Goal: Transaction & Acquisition: Purchase product/service

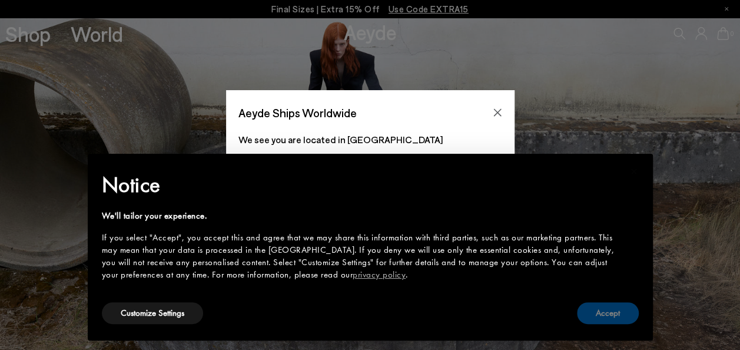
click at [597, 316] on button "Accept" at bounding box center [608, 313] width 62 height 22
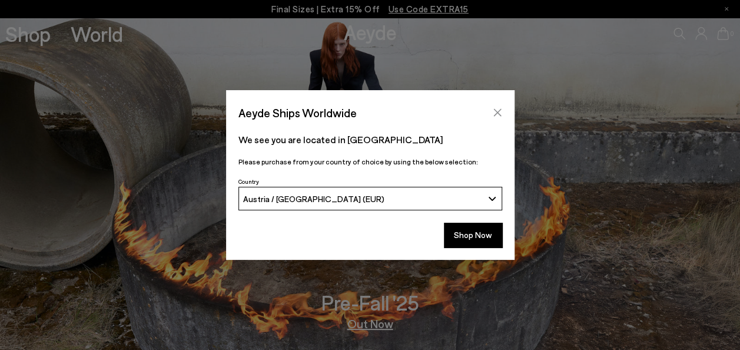
click at [493, 114] on icon "Close" at bounding box center [497, 112] width 9 height 9
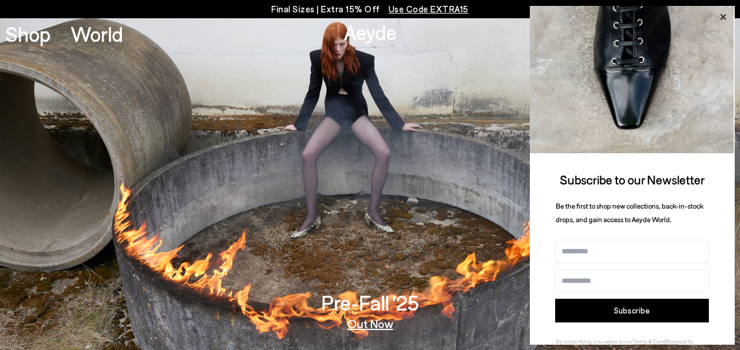
click at [720, 16] on icon at bounding box center [723, 16] width 15 height 15
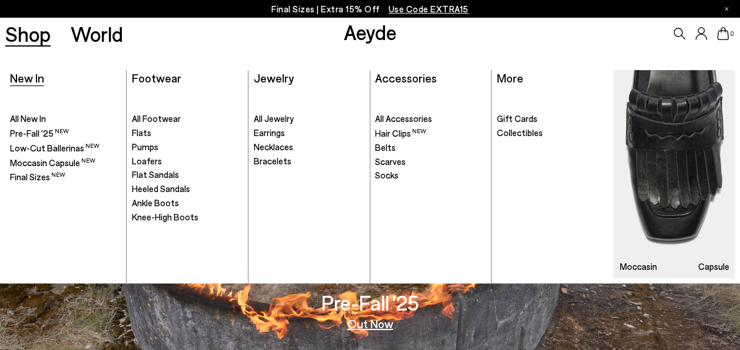
click at [32, 79] on span "New In" at bounding box center [27, 78] width 34 height 14
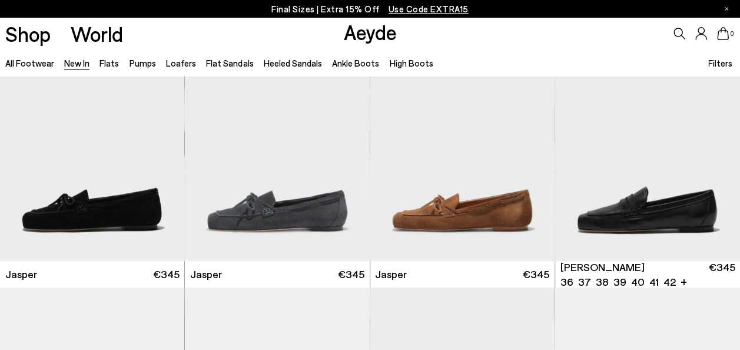
scroll to position [611, 0]
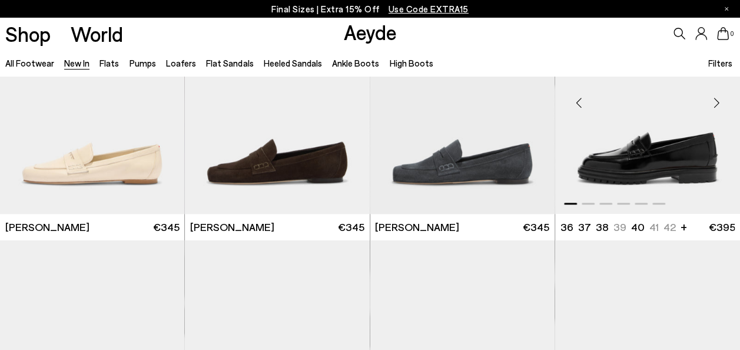
click at [716, 106] on div "Next slide" at bounding box center [716, 102] width 35 height 35
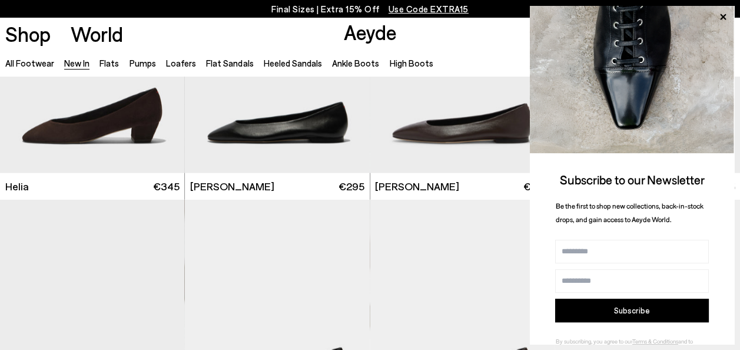
scroll to position [1186, 0]
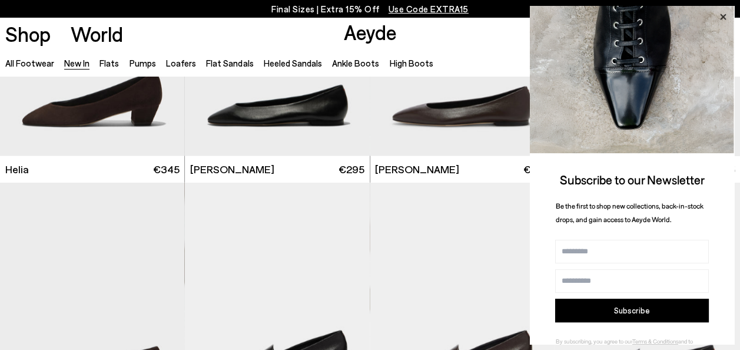
click at [721, 18] on icon at bounding box center [723, 16] width 15 height 15
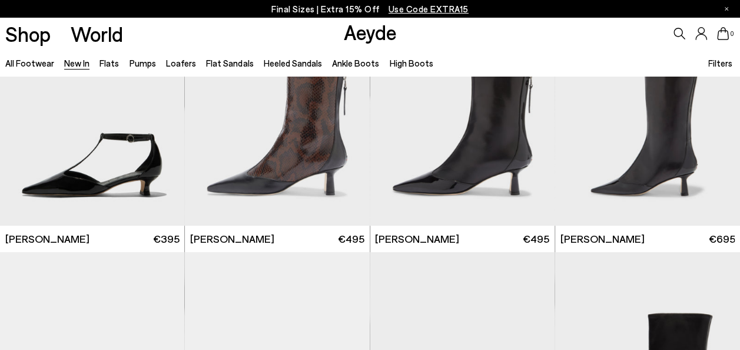
scroll to position [2716, 0]
